Goal: Task Accomplishment & Management: Complete application form

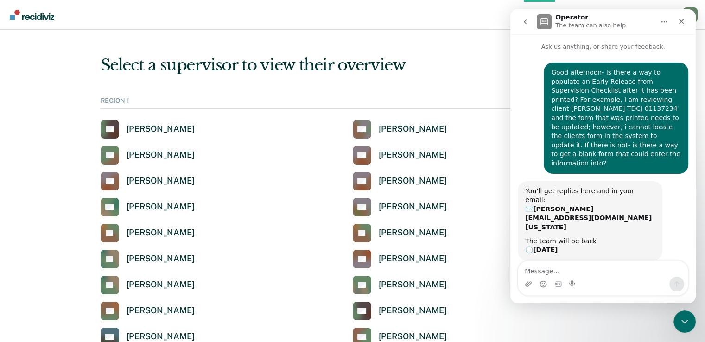
click at [452, 73] on div "Select a supervisor to view their overview" at bounding box center [353, 65] width 504 height 19
click at [480, 74] on div "Select a supervisor to view their overview" at bounding box center [353, 65] width 504 height 19
click at [689, 20] on div "Close" at bounding box center [681, 21] width 17 height 17
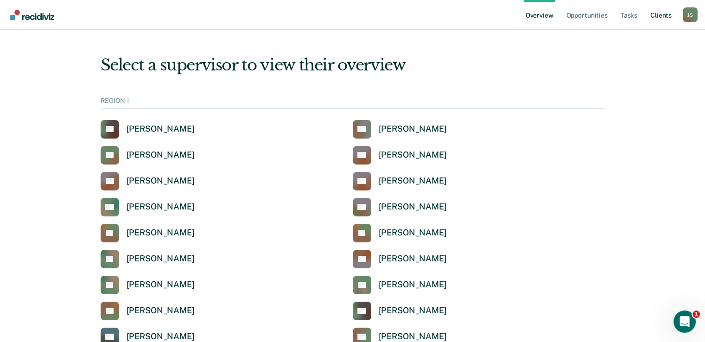
click at [666, 15] on link "Client s" at bounding box center [661, 15] width 25 height 30
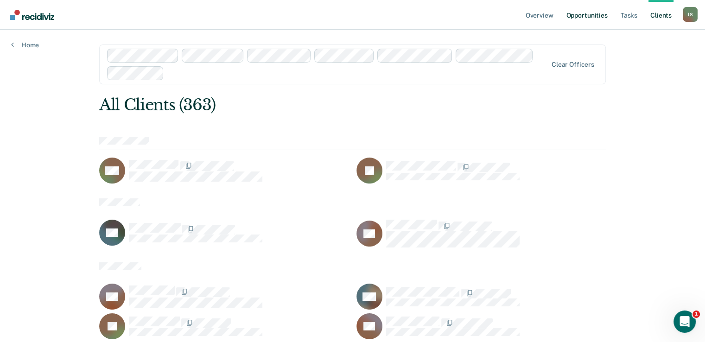
click at [598, 13] on link "Opportunities" at bounding box center [586, 15] width 45 height 30
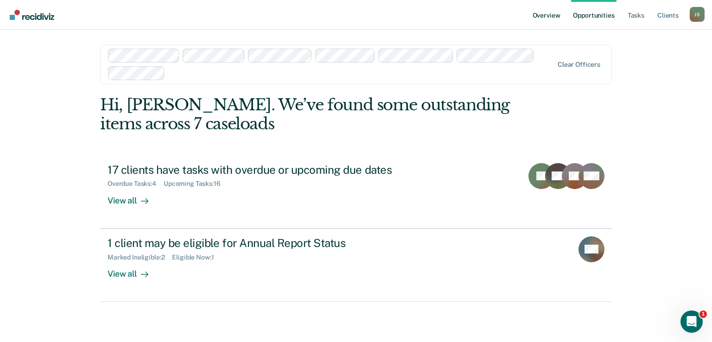
click at [546, 15] on link "Overview" at bounding box center [547, 15] width 32 height 30
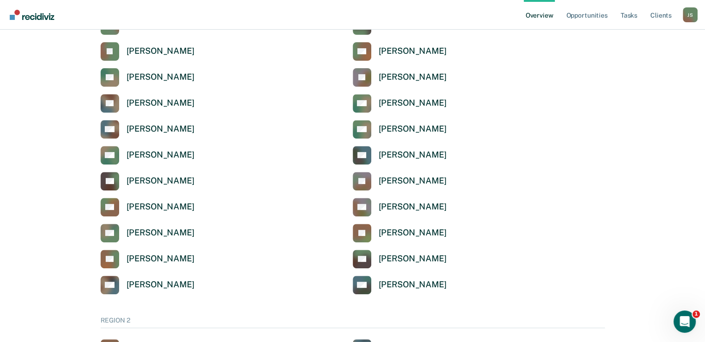
scroll to position [368, 0]
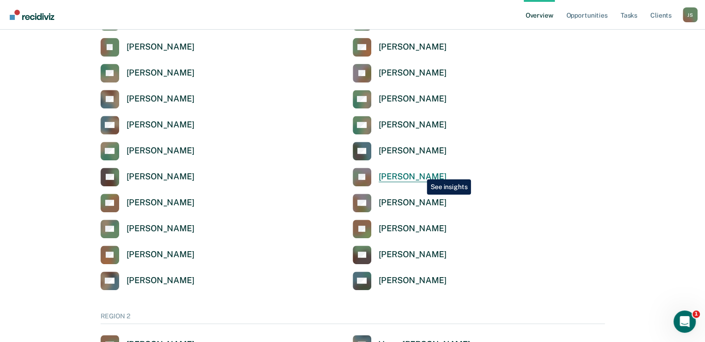
click at [420, 172] on div "[PERSON_NAME]" at bounding box center [413, 177] width 68 height 11
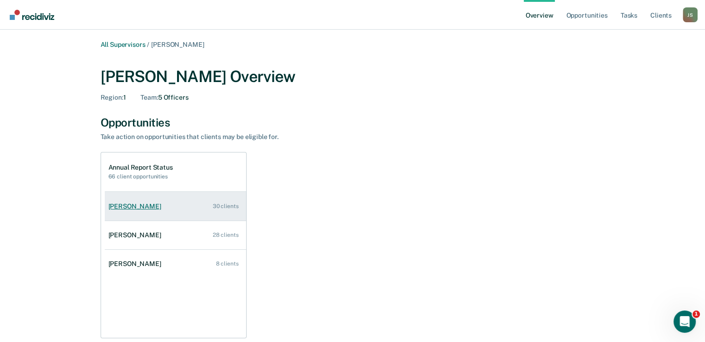
click at [180, 211] on link "[PERSON_NAME] 30 clients" at bounding box center [175, 206] width 141 height 26
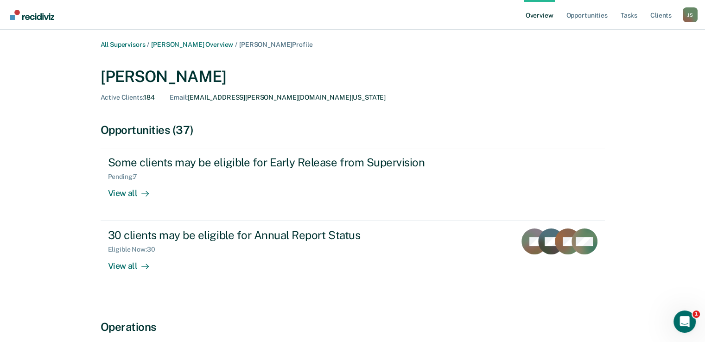
scroll to position [12, 0]
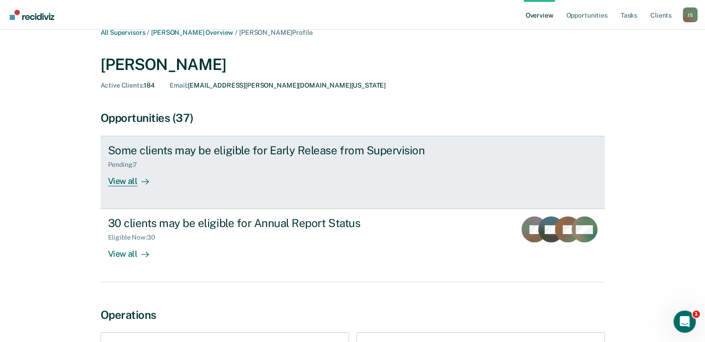
click at [223, 180] on div "Some clients may be eligible for Early Release from Supervision Pending : 7 Vie…" at bounding box center [282, 165] width 348 height 43
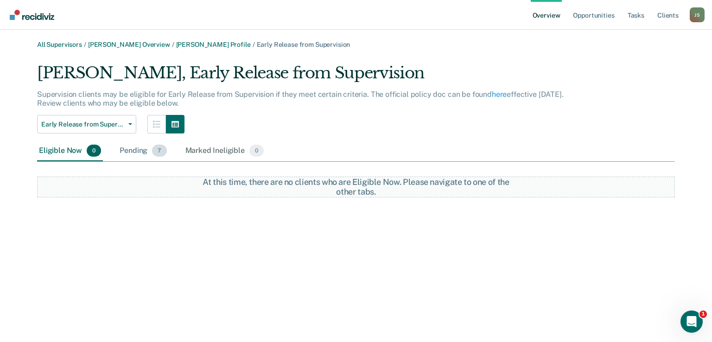
click at [128, 153] on div "Pending 7" at bounding box center [143, 151] width 51 height 20
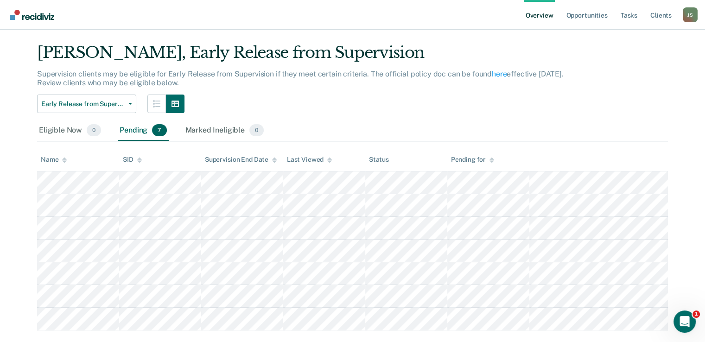
scroll to position [38, 0]
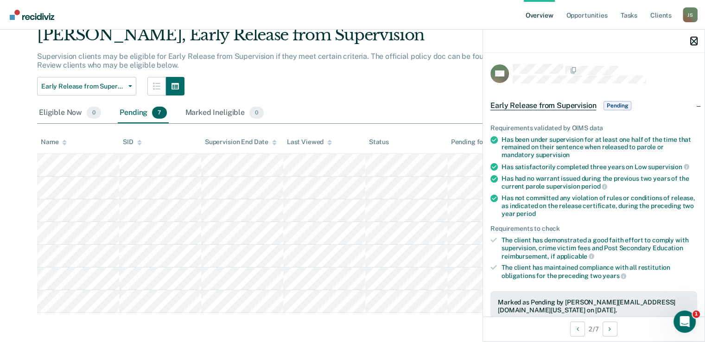
click at [693, 38] on icon "button" at bounding box center [694, 41] width 6 height 6
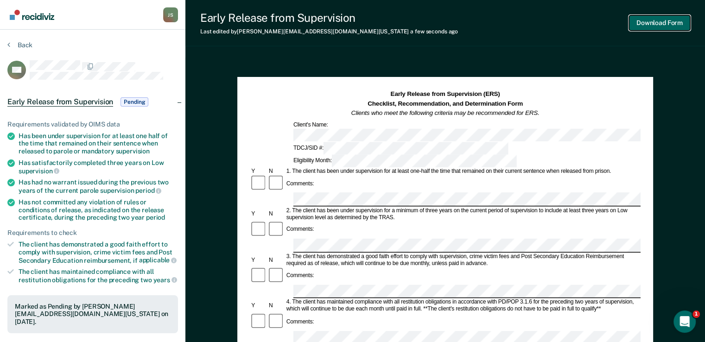
click at [664, 23] on button "Download Form" at bounding box center [659, 22] width 61 height 15
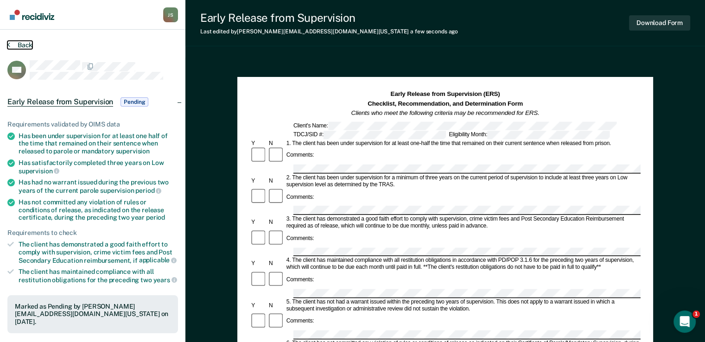
click at [10, 41] on button "Back" at bounding box center [19, 45] width 25 height 8
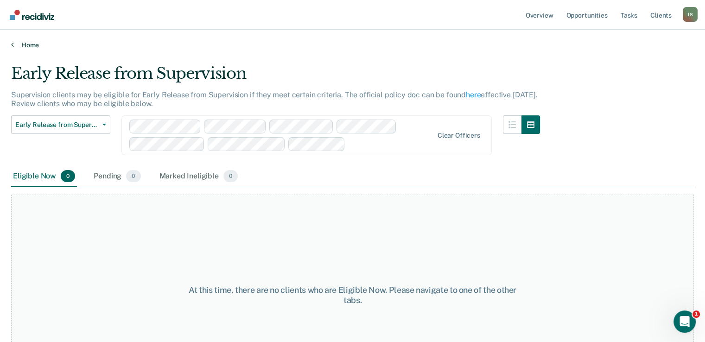
click at [25, 45] on link "Home" at bounding box center [352, 45] width 683 height 8
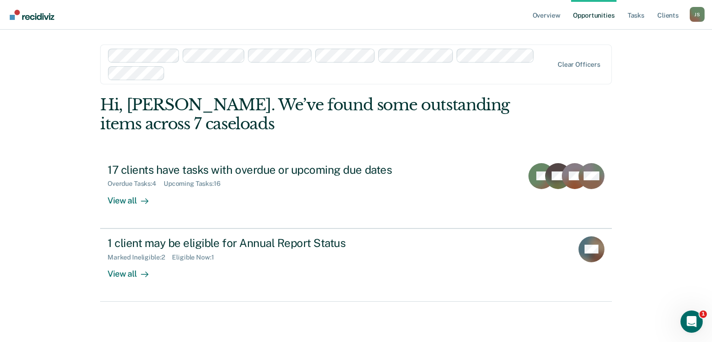
click at [701, 109] on div "Overview Opportunities Tasks Client s [PERSON_NAME] [PERSON_NAME] Profile How i…" at bounding box center [356, 171] width 712 height 342
click at [550, 15] on link "Overview" at bounding box center [547, 15] width 32 height 30
